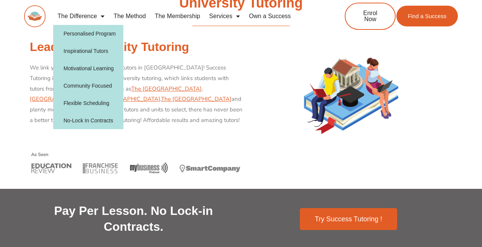
click at [93, 16] on link "The Difference" at bounding box center [81, 16] width 56 height 17
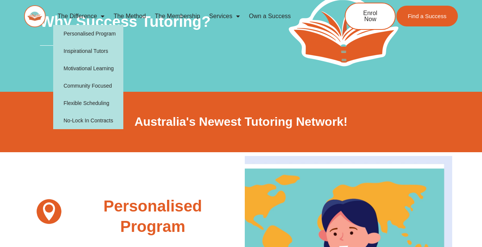
click at [102, 15] on span "Menu" at bounding box center [101, 16] width 8 height 14
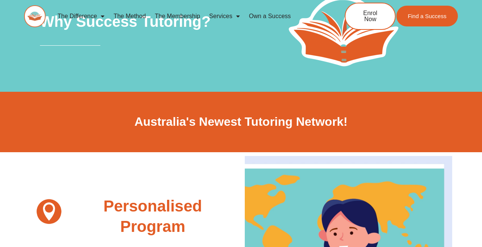
click at [136, 14] on link "The Method" at bounding box center [129, 16] width 41 height 17
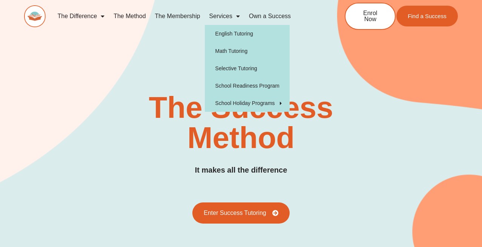
click at [237, 17] on span "Menu" at bounding box center [236, 16] width 8 height 14
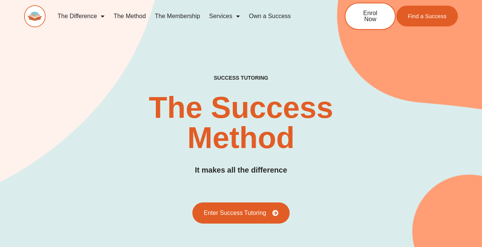
click at [238, 17] on span "Menu" at bounding box center [236, 16] width 8 height 14
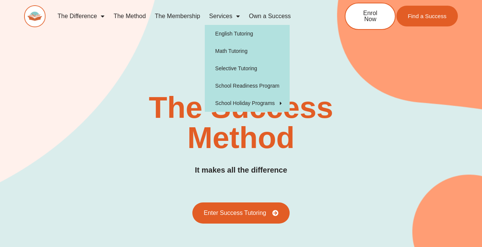
click at [238, 17] on span "Menu" at bounding box center [236, 16] width 8 height 14
